Goal: Communication & Community: Answer question/provide support

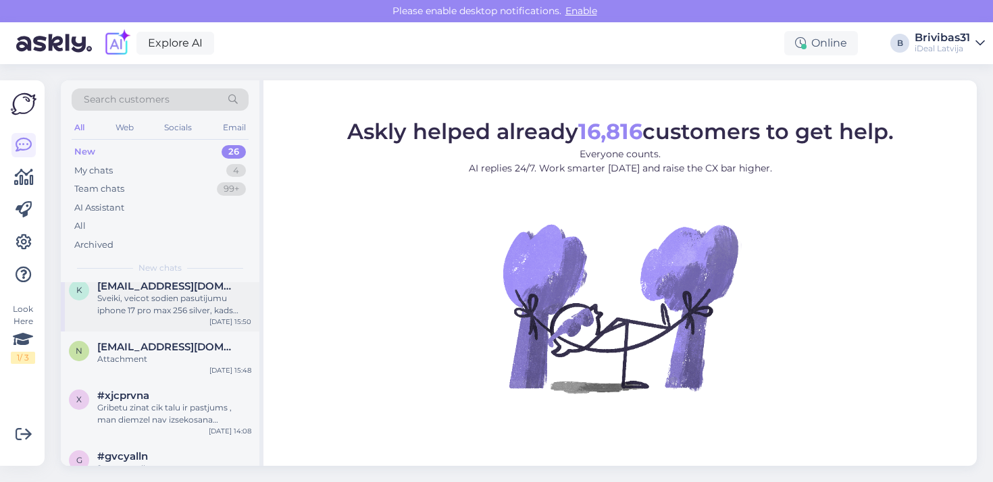
scroll to position [66, 0]
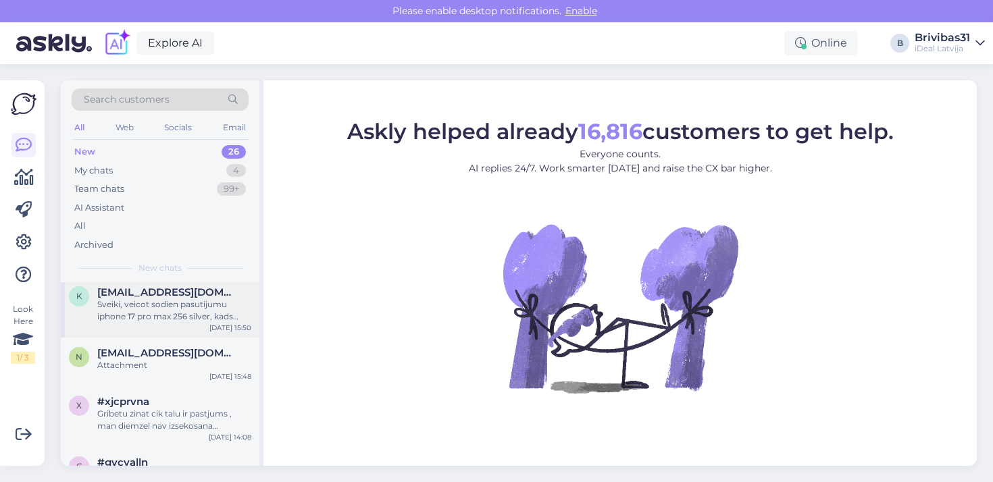
click at [193, 295] on span "[EMAIL_ADDRESS][DOMAIN_NAME]" at bounding box center [167, 292] width 141 height 12
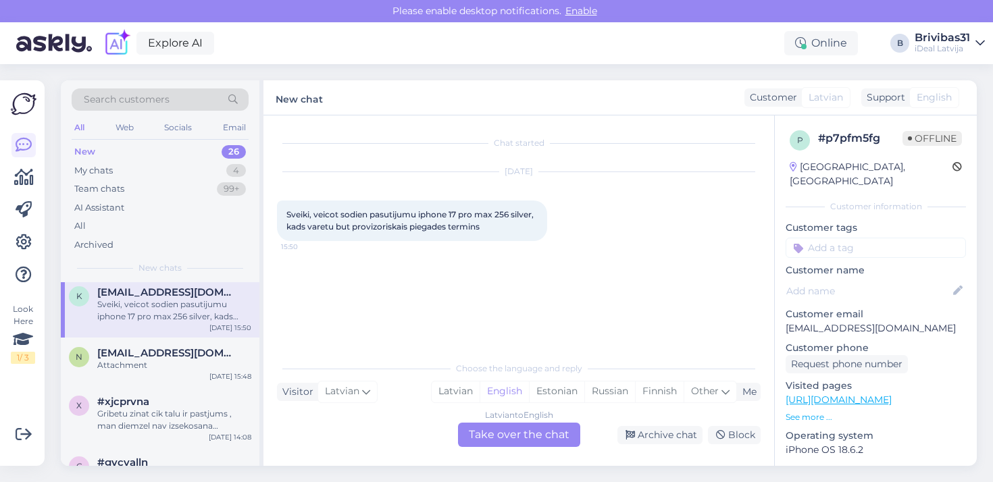
click at [520, 438] on div "Latvian to English Take over the chat" at bounding box center [519, 435] width 122 height 24
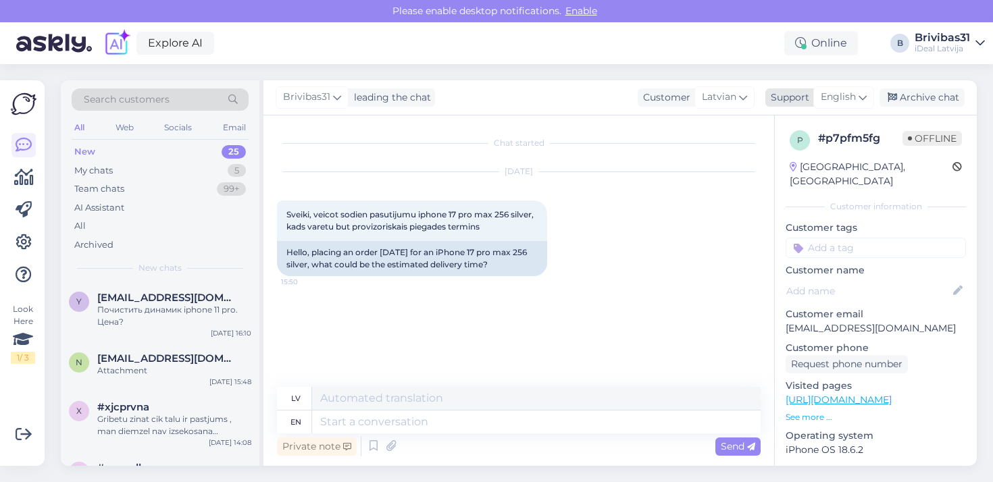
click at [852, 101] on span "English" at bounding box center [838, 97] width 35 height 15
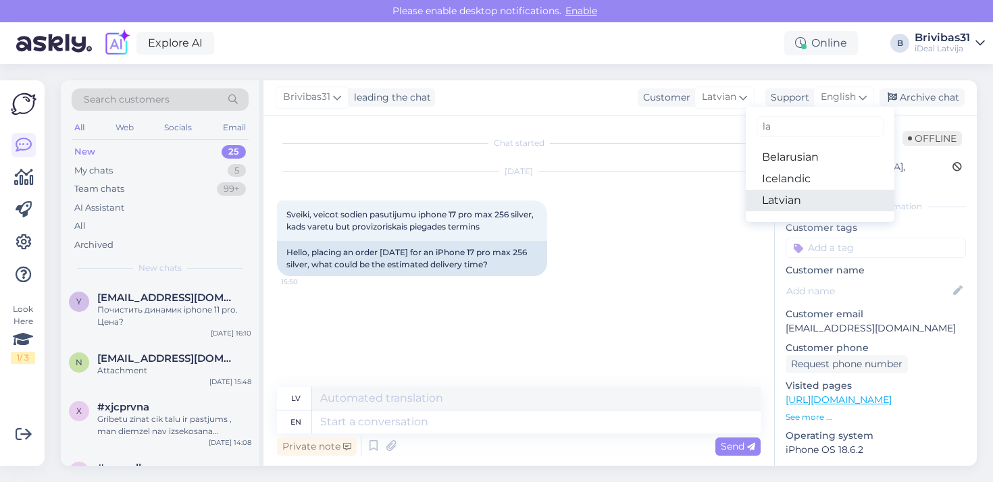
type input "la"
click at [799, 205] on link "Latvian" at bounding box center [820, 201] width 149 height 22
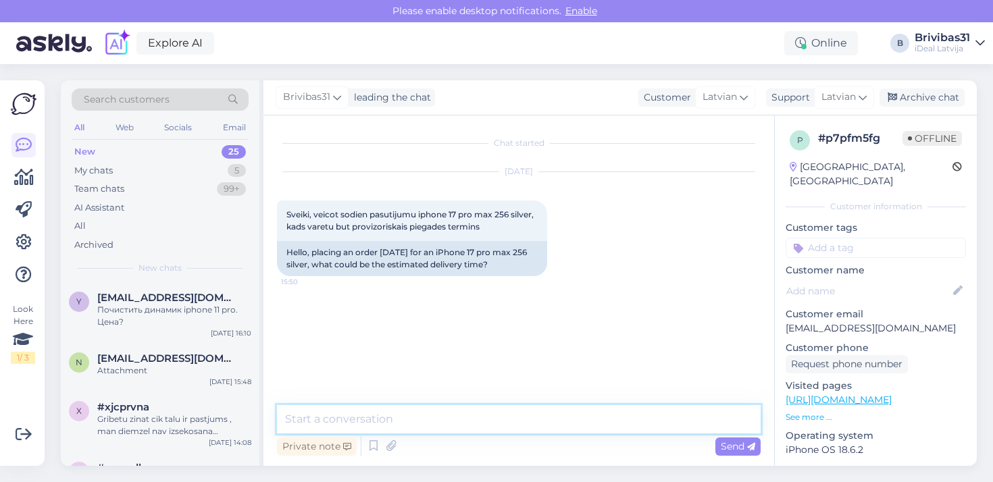
click at [418, 420] on textarea at bounding box center [519, 419] width 484 height 28
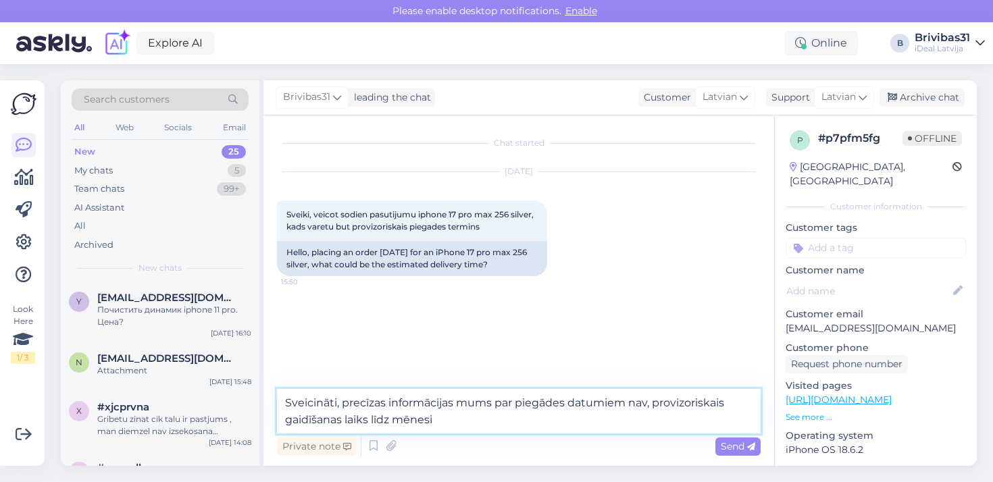
type textarea "Sveicināti, precīzas informācijas mums par piegādes datumiem nav, provizoriskai…"
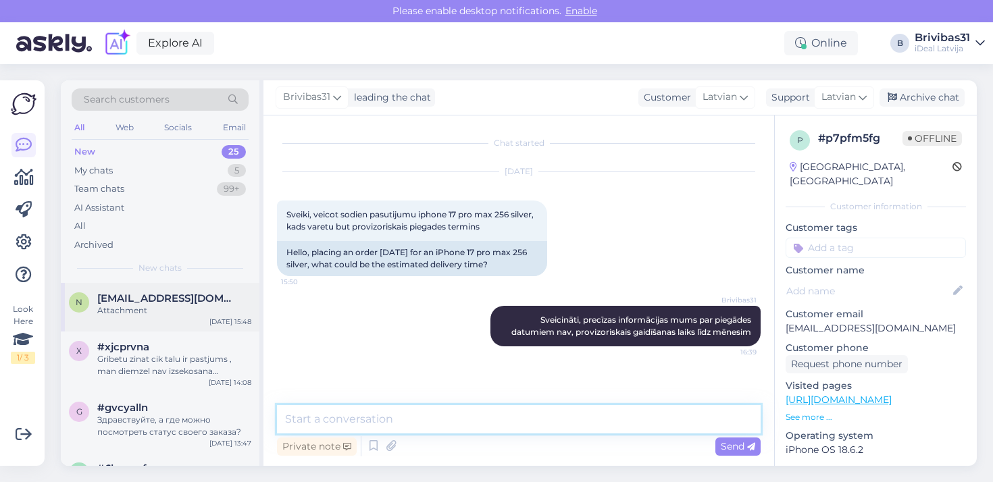
scroll to position [61, 0]
click at [180, 317] on div "n [EMAIL_ADDRESS][DOMAIN_NAME] Attachment [DATE] 15:48" at bounding box center [160, 306] width 199 height 49
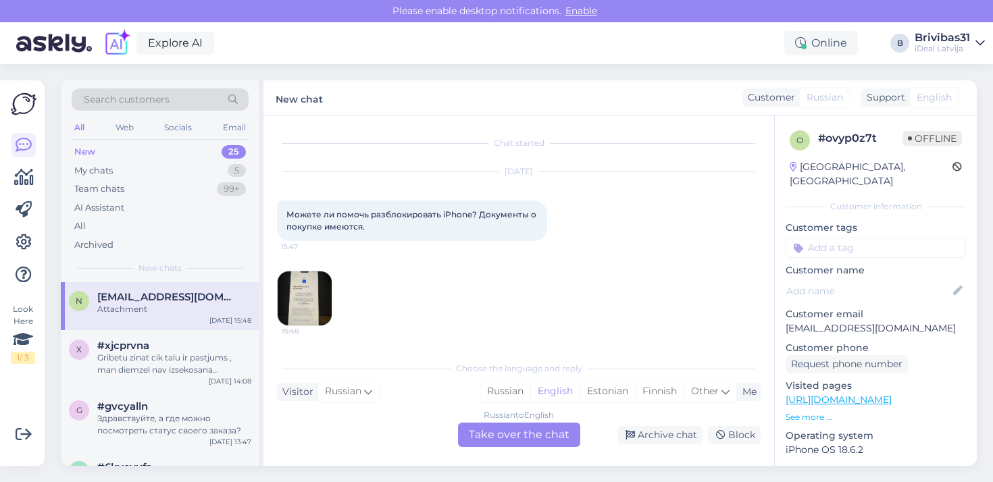
click at [325, 302] on img at bounding box center [305, 299] width 54 height 54
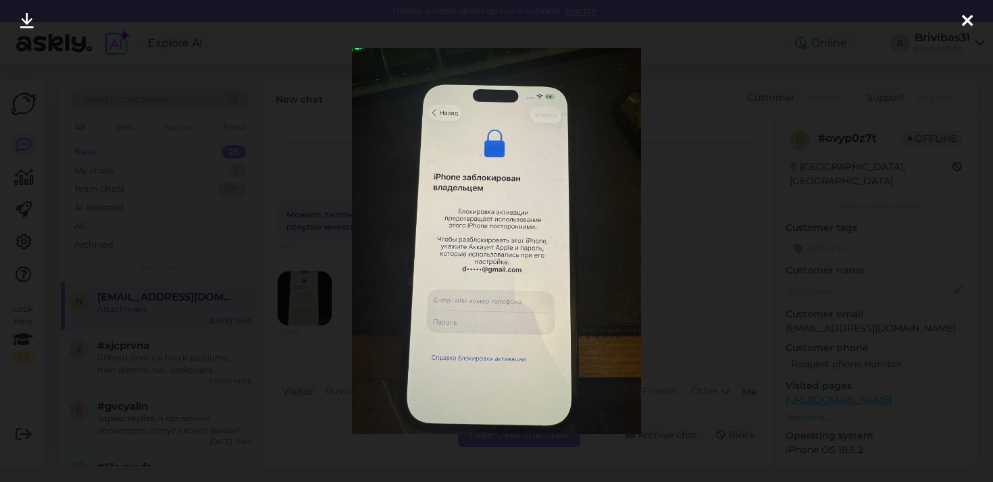
click at [973, 20] on div at bounding box center [967, 21] width 27 height 43
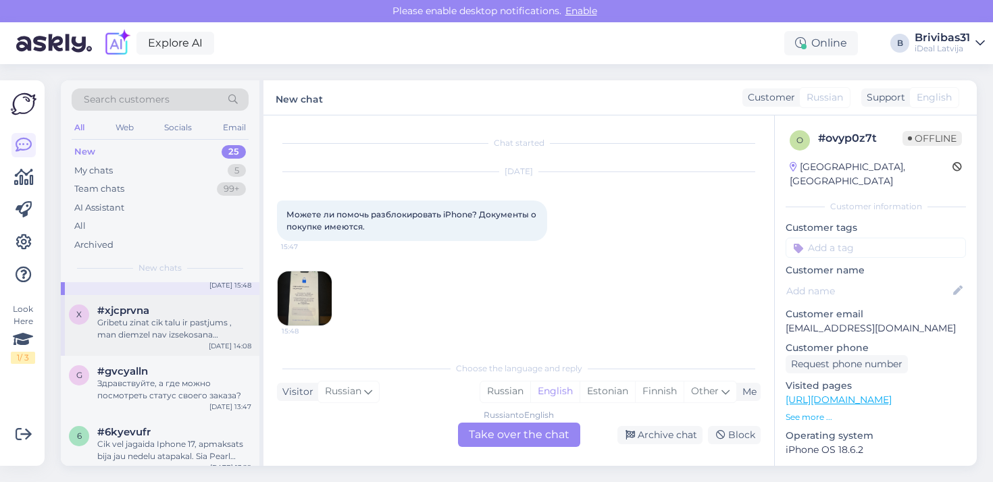
scroll to position [97, 0]
click at [180, 336] on div "Gribetu zinat cik talu ir pastjums , man diemzel nav izsekosana pasautijumam pi…" at bounding box center [174, 328] width 154 height 24
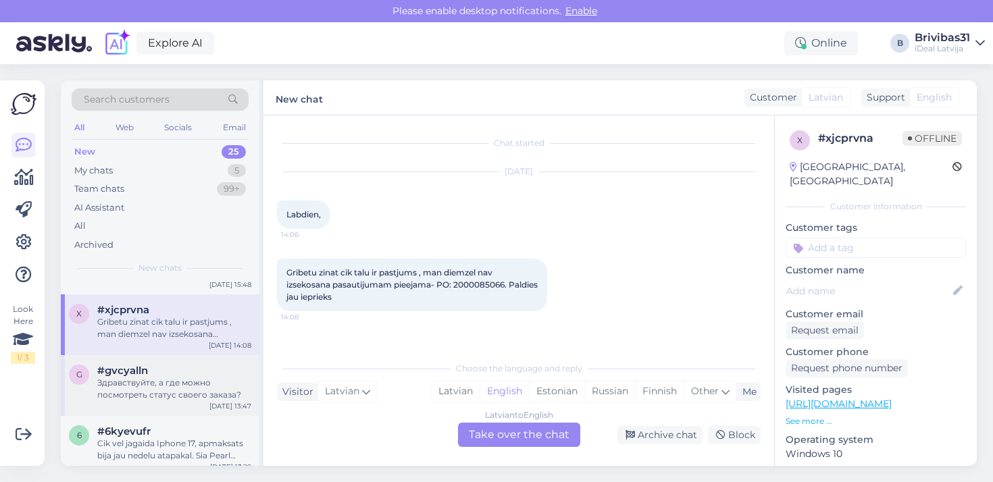
click at [181, 369] on div "#gvcyalln" at bounding box center [174, 371] width 154 height 12
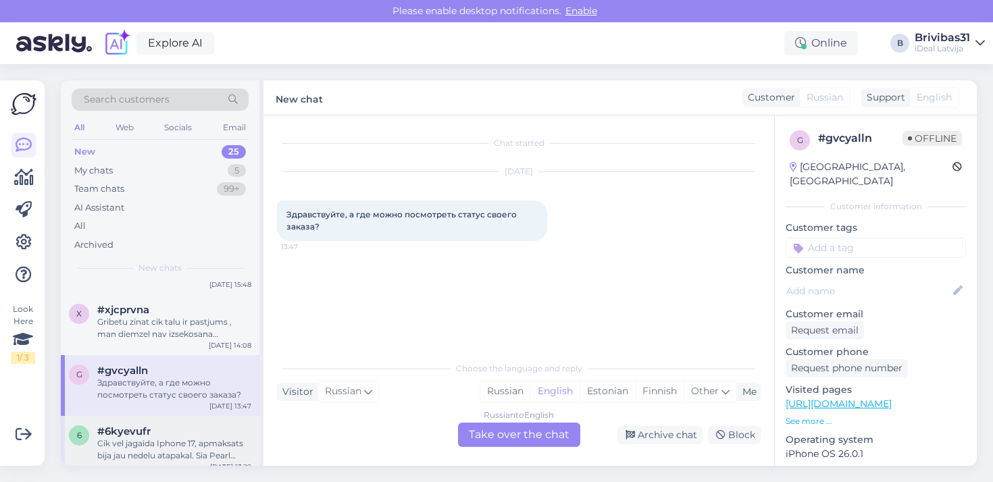
click at [171, 438] on div "Cik vel jagaida Iphone 17, apmaksats bija jau nedelu atapakal. Sia Pearl Latvij…" at bounding box center [174, 450] width 154 height 24
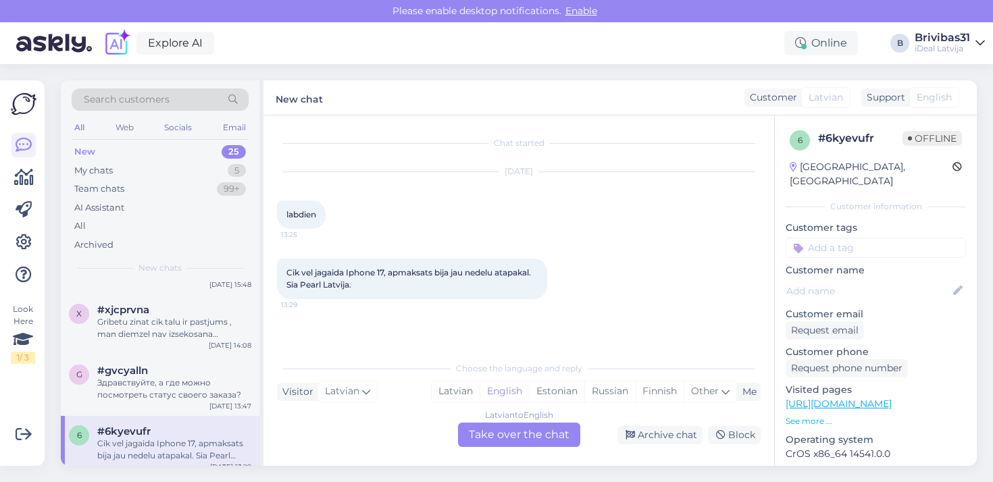
click at [555, 433] on div "Latvian to English Take over the chat" at bounding box center [519, 435] width 122 height 24
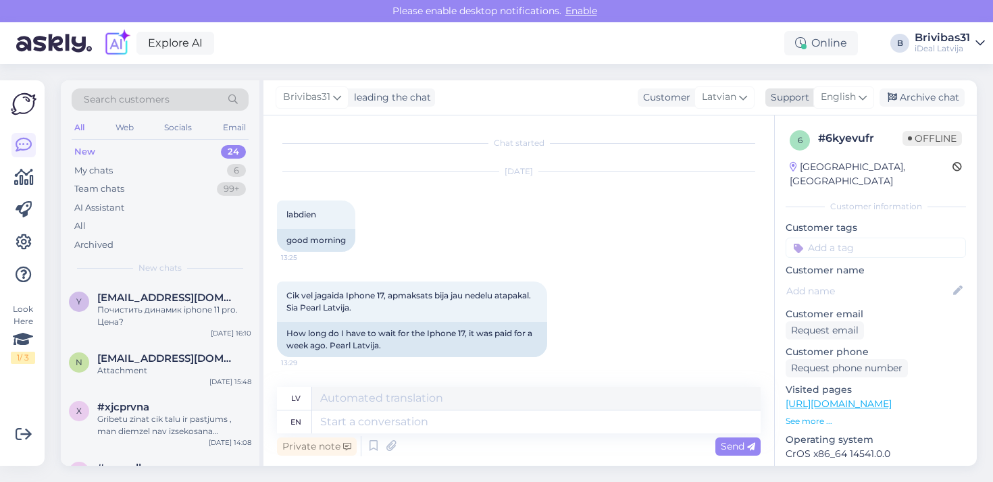
click at [857, 99] on div "English" at bounding box center [844, 97] width 61 height 22
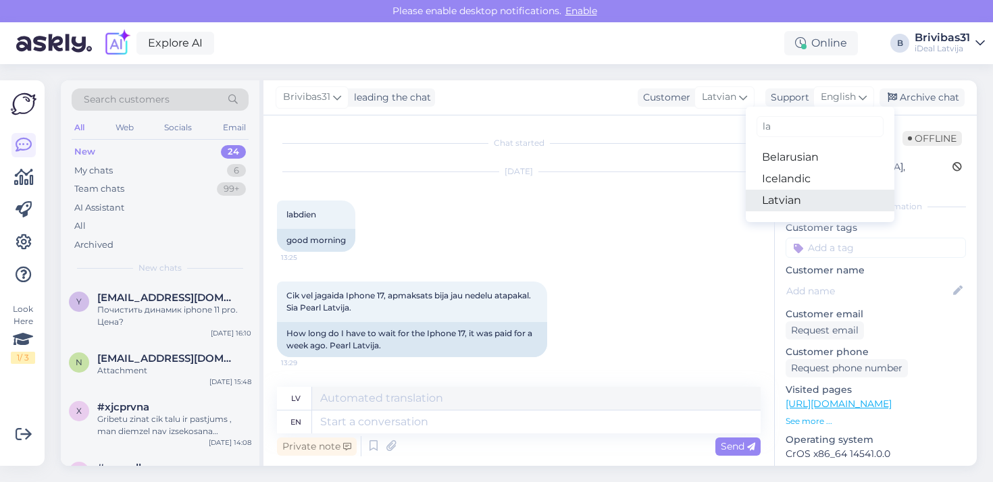
click at [799, 202] on link "Latvian" at bounding box center [820, 201] width 149 height 22
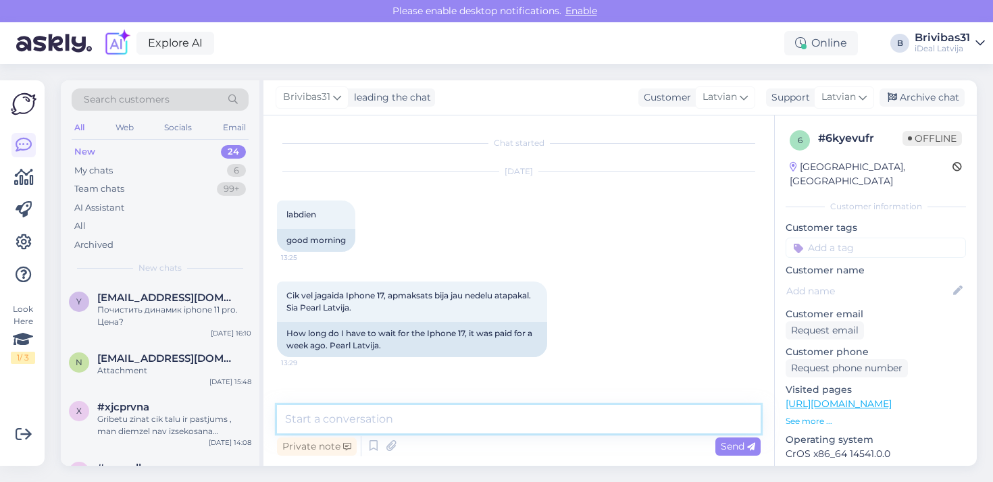
click at [426, 416] on textarea at bounding box center [519, 419] width 484 height 28
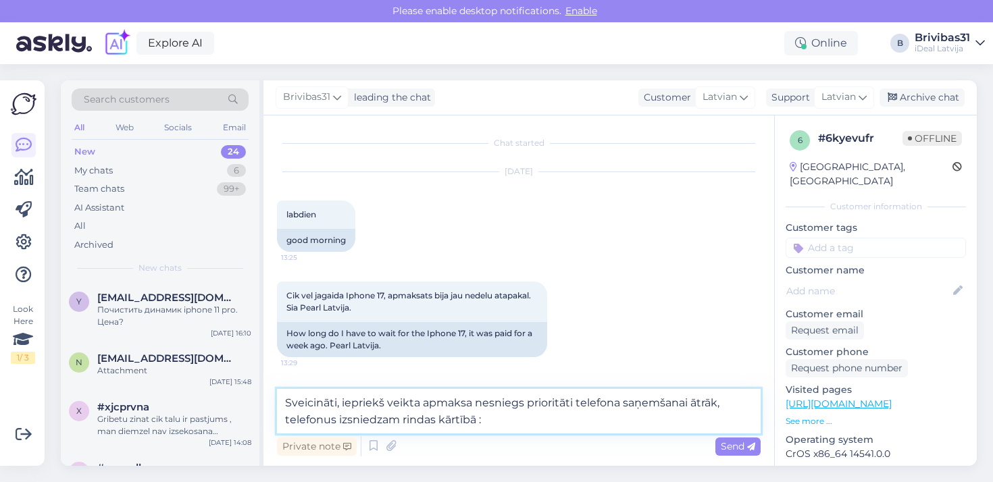
type textarea "Sveicināti, iepriekš veikta apmaksa nesniegs prioritāti telefona saņemšanai ātr…"
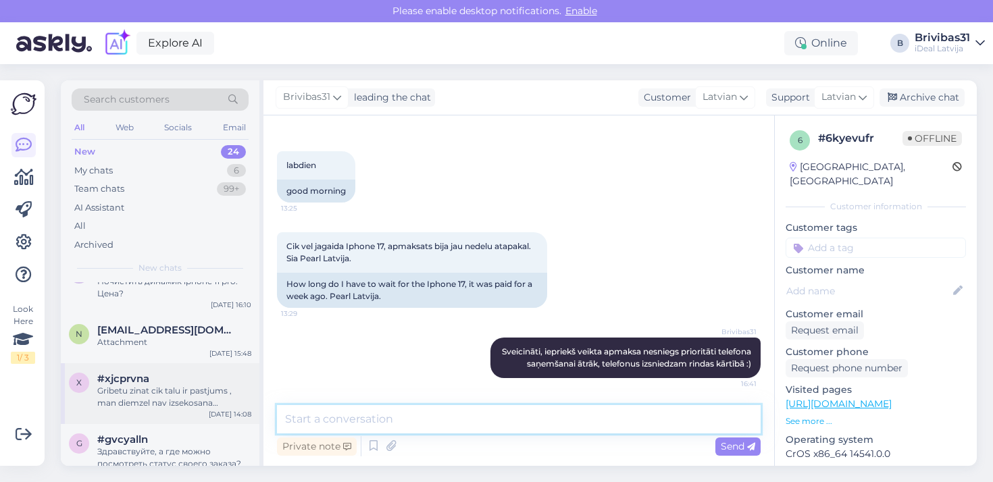
scroll to position [45, 0]
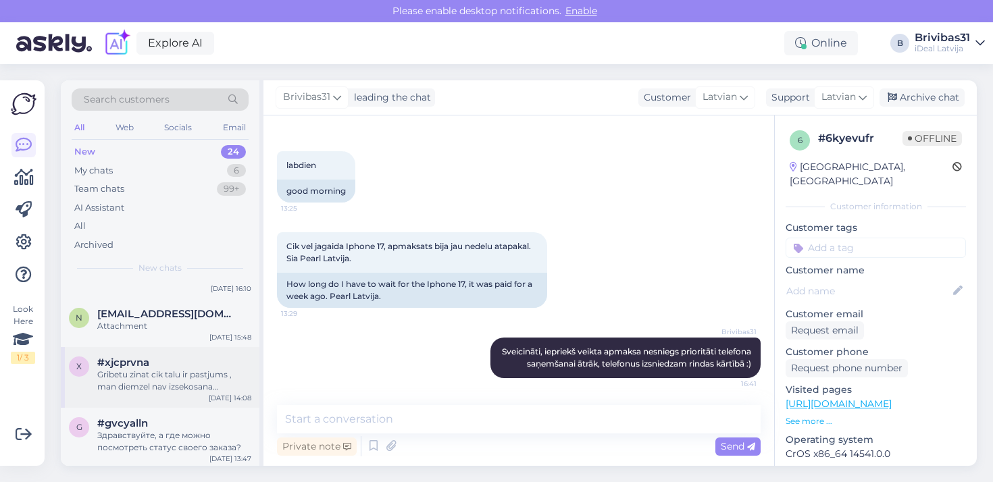
click at [162, 382] on div "Gribetu zinat cik talu ir pastjums , man diemzel nav izsekosana pasautijumam pi…" at bounding box center [174, 381] width 154 height 24
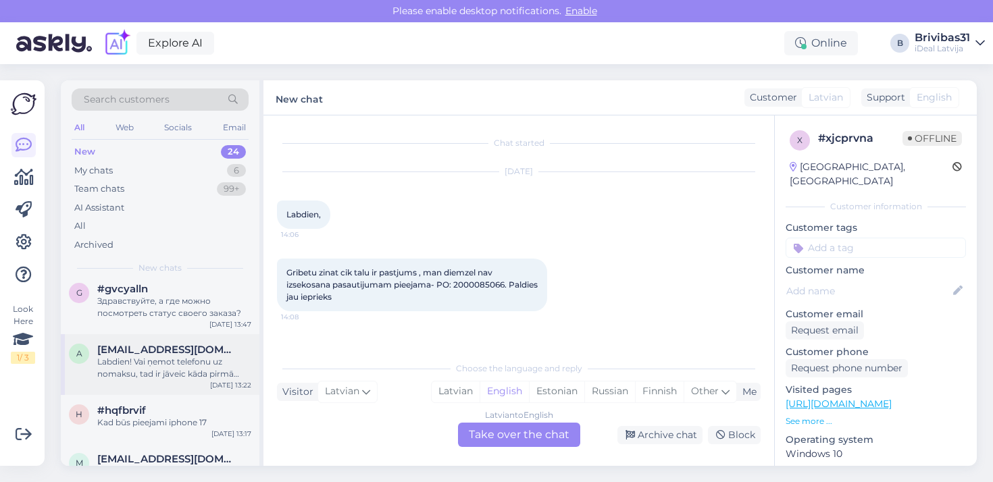
scroll to position [193, 0]
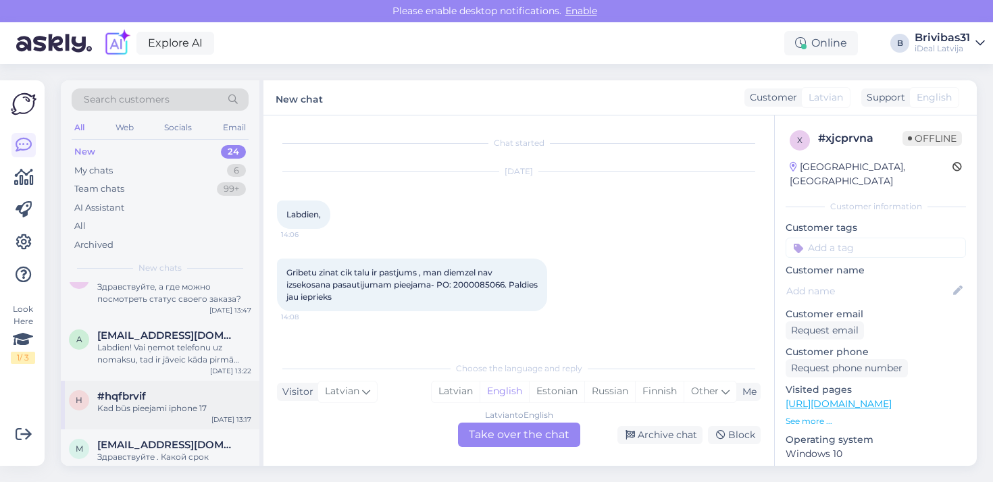
click at [168, 395] on div "#hqfbrvif" at bounding box center [174, 397] width 154 height 12
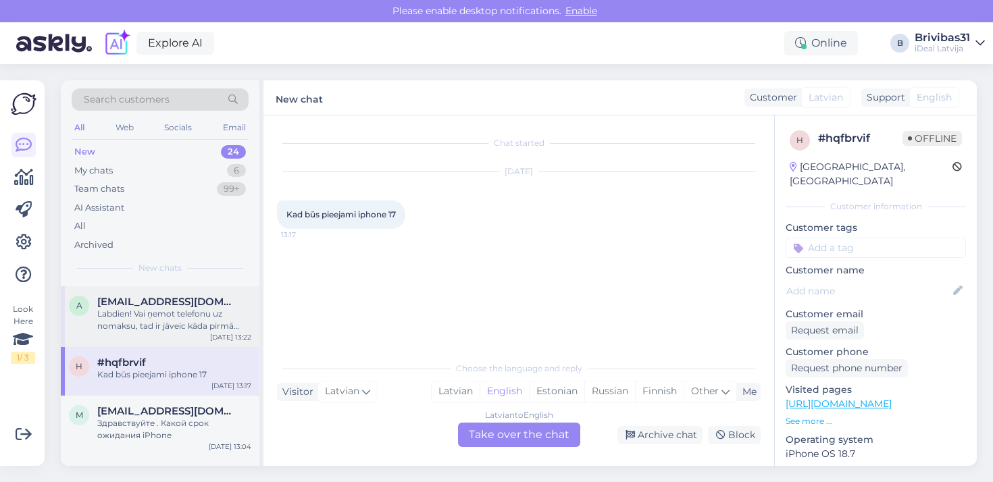
scroll to position [239, 0]
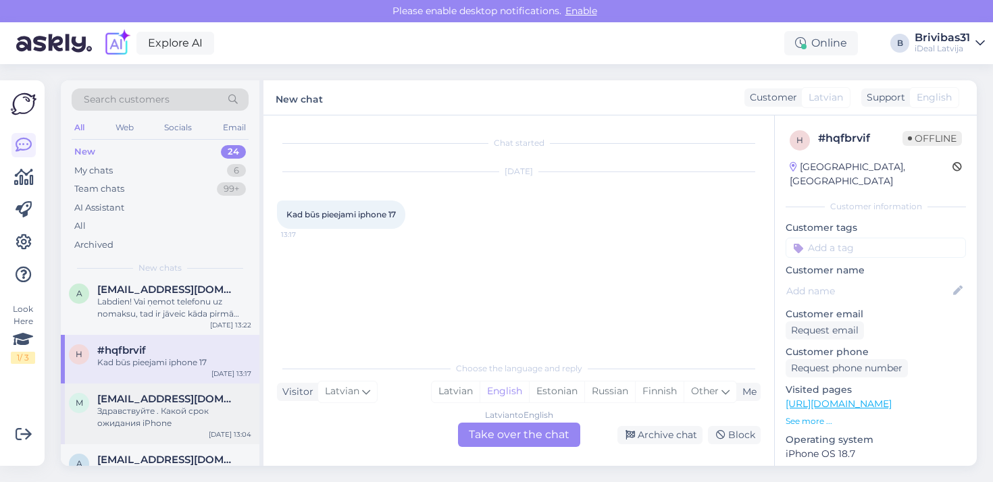
click at [160, 396] on span "[EMAIL_ADDRESS][DOMAIN_NAME]" at bounding box center [167, 399] width 141 height 12
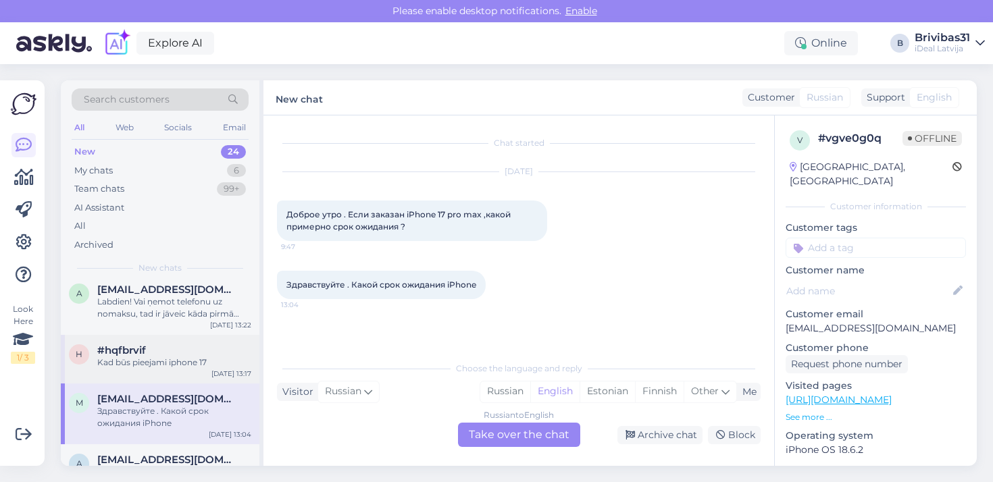
click at [178, 364] on div "Kad būs pieejami iphone 17" at bounding box center [174, 363] width 154 height 12
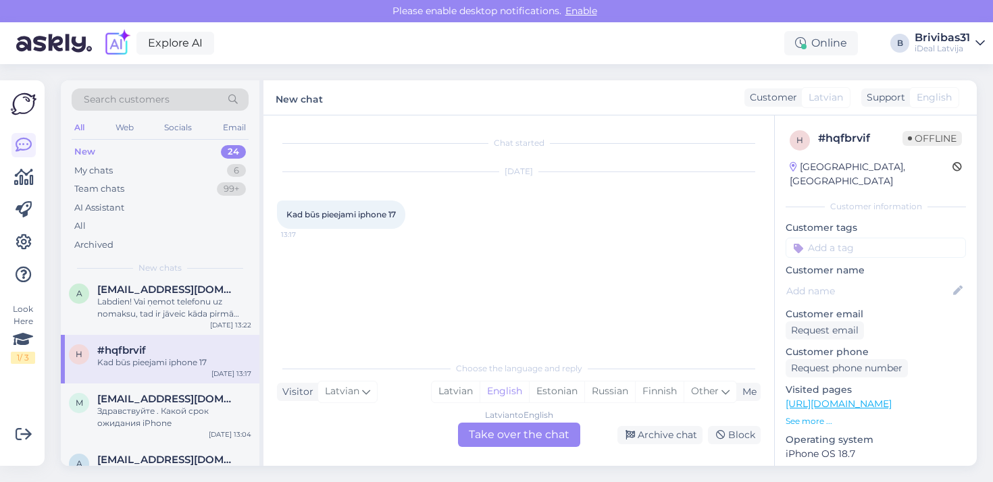
click at [492, 436] on div "Latvian to English Take over the chat" at bounding box center [519, 435] width 122 height 24
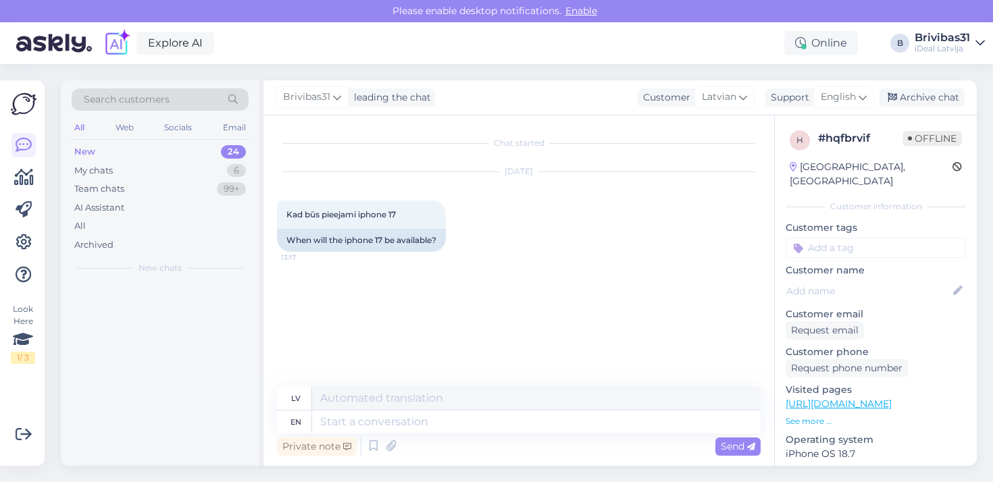
scroll to position [0, 0]
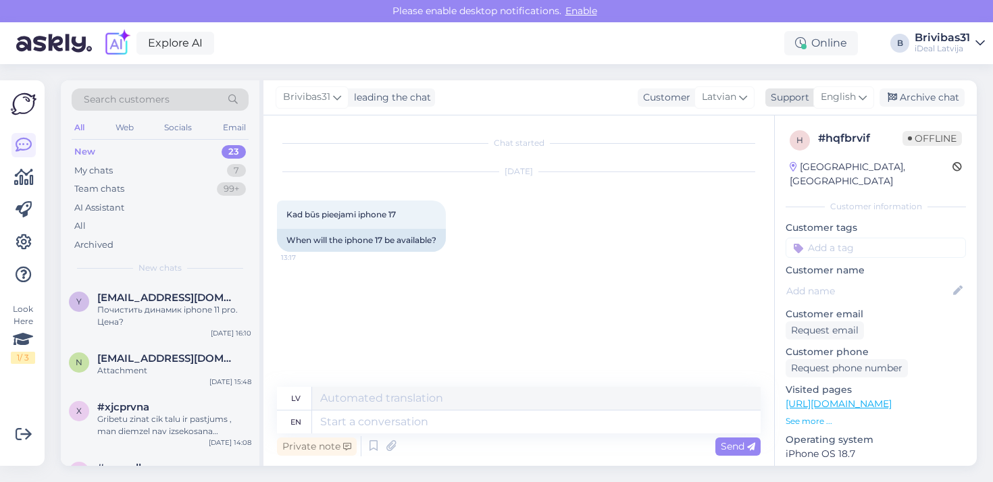
click at [843, 105] on span "English" at bounding box center [838, 97] width 35 height 15
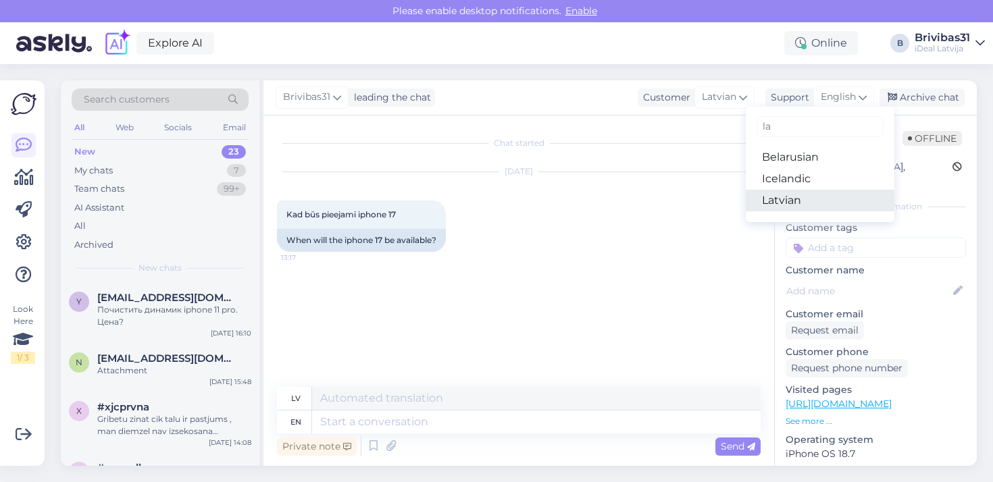
click at [792, 199] on link "Latvian" at bounding box center [820, 201] width 149 height 22
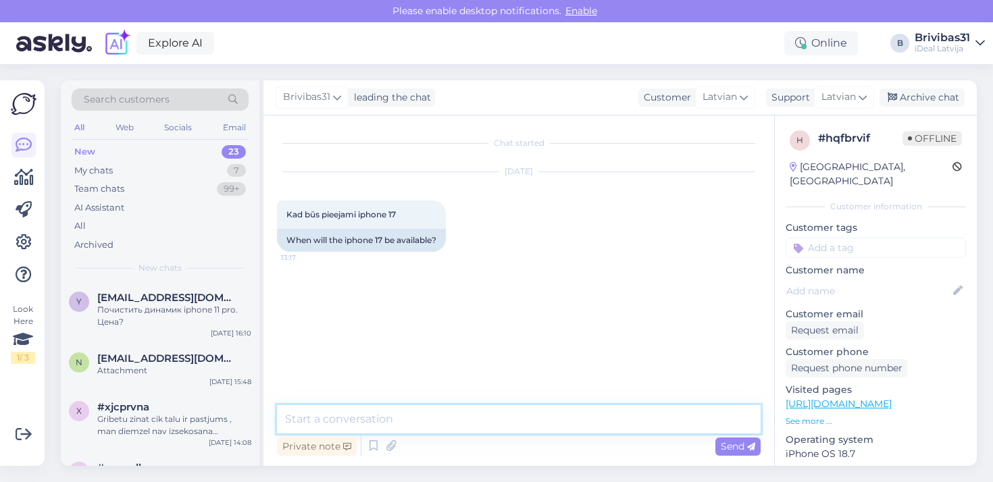
click at [404, 414] on textarea at bounding box center [519, 419] width 484 height 28
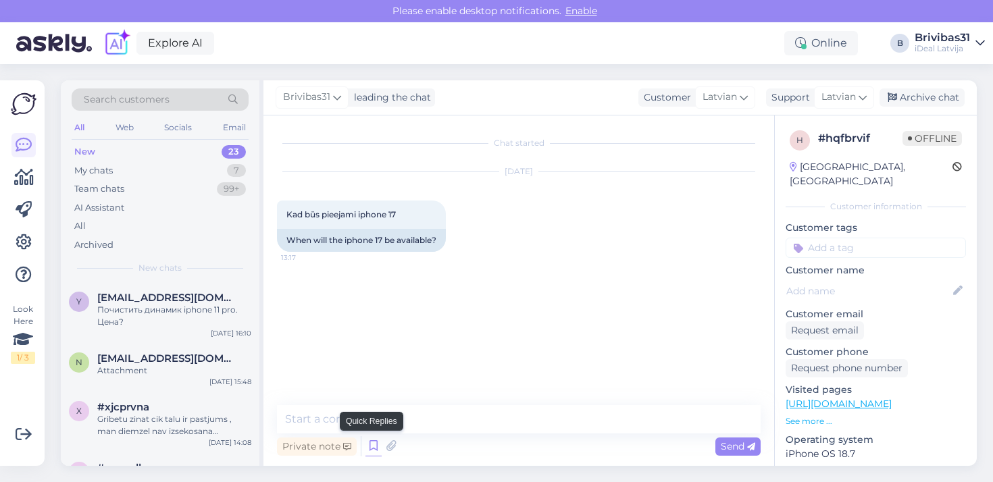
click at [370, 449] on icon at bounding box center [374, 446] width 16 height 20
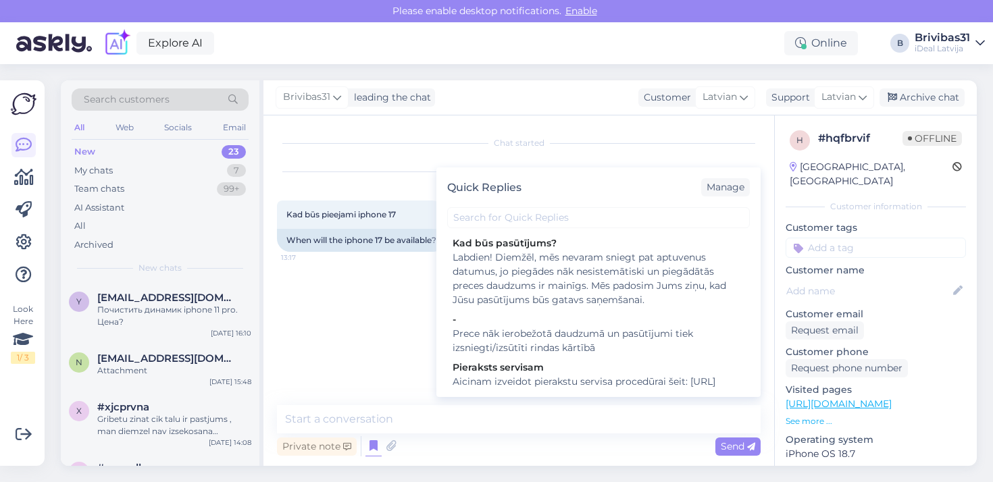
click at [373, 288] on div "Chat started [DATE] Kad būs pieejami iphone 17 13:17 When will the iphone 17 be…" at bounding box center [525, 261] width 496 height 264
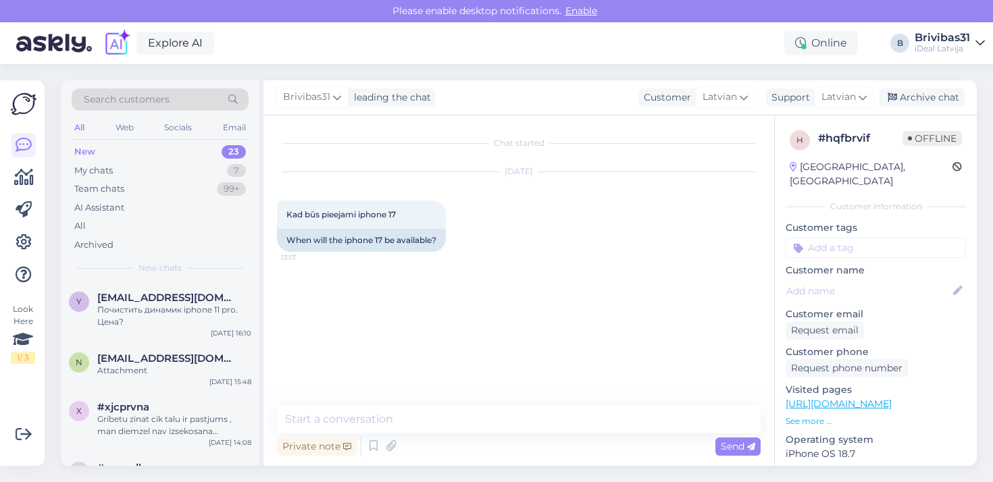
click at [453, 30] on div "Explore AI Online B Brivibas31 iDeal [GEOGRAPHIC_DATA]" at bounding box center [496, 43] width 993 height 42
click at [380, 316] on div "Chat started [DATE] Kad būs pieejami iphone 17 13:17 When will the iphone 17 be…" at bounding box center [525, 261] width 496 height 264
click at [375, 412] on textarea at bounding box center [519, 419] width 484 height 28
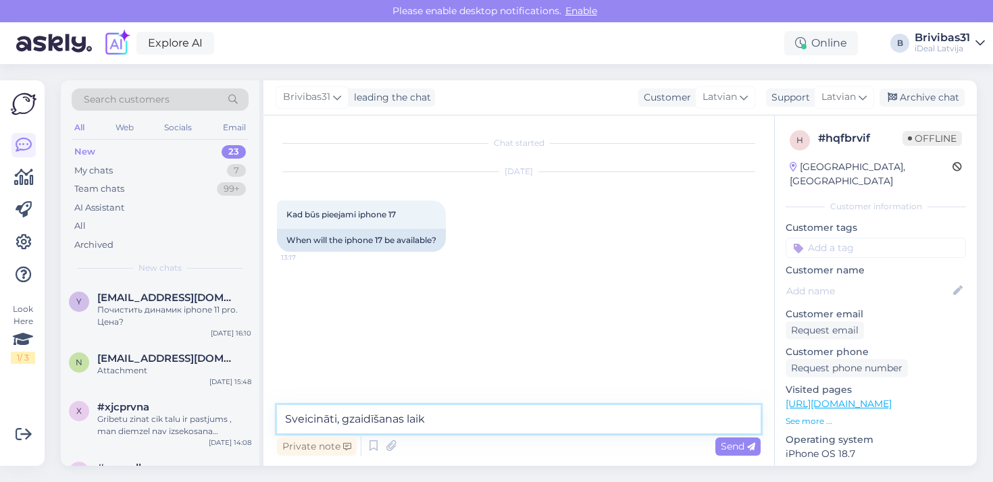
type textarea "Sveicināti, gzaidīšanas laiks"
